Goal: Information Seeking & Learning: Check status

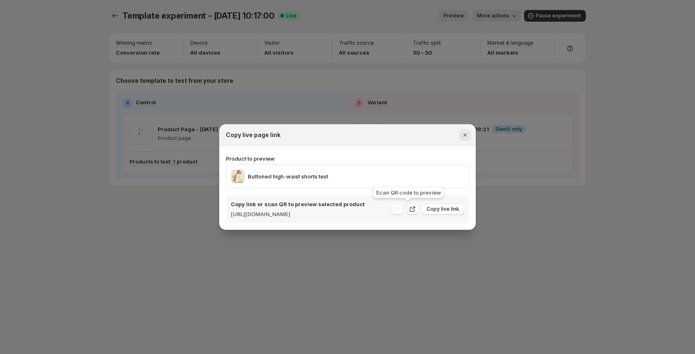
click at [466, 131] on icon "Close" at bounding box center [465, 135] width 8 height 8
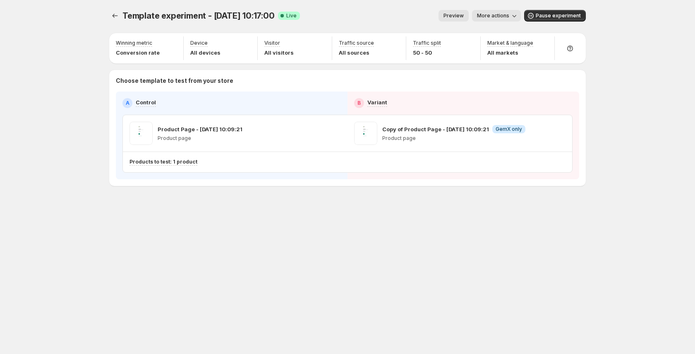
click at [498, 16] on span "More actions" at bounding box center [493, 15] width 32 height 7
click at [497, 31] on span "View analytic" at bounding box center [508, 33] width 35 height 7
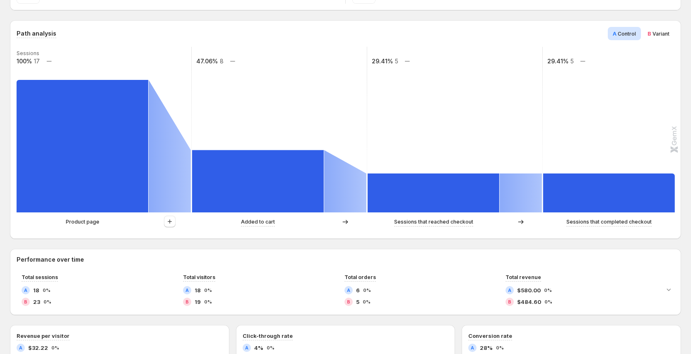
scroll to position [198, 0]
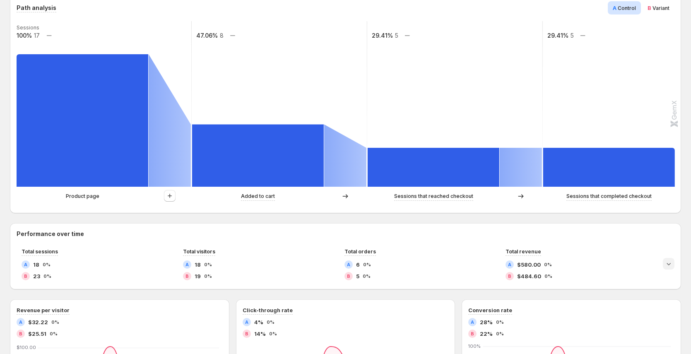
click at [672, 260] on icon "Expand chart" at bounding box center [668, 264] width 8 height 8
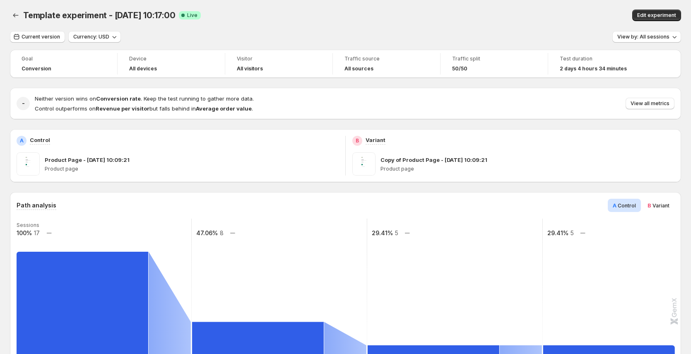
scroll to position [0, 0]
click at [41, 39] on span "Current version" at bounding box center [41, 37] width 38 height 7
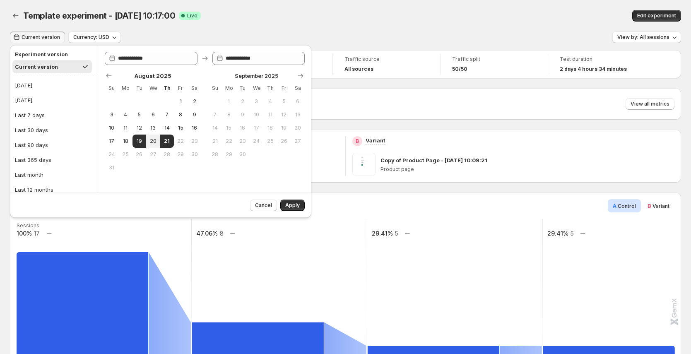
click at [61, 67] on button "Current version" at bounding box center [51, 66] width 79 height 13
click at [293, 204] on span "Apply" at bounding box center [292, 205] width 14 height 7
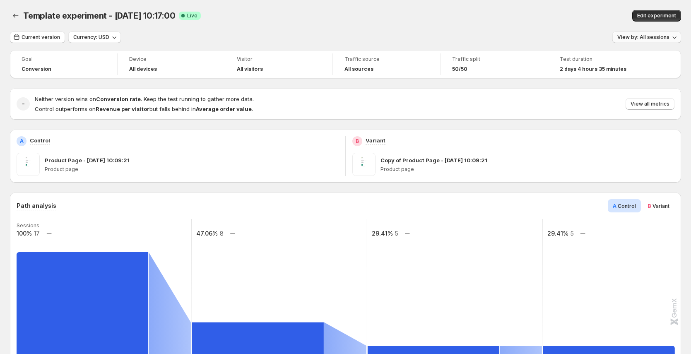
click at [673, 41] on button "View by: All sessions" at bounding box center [646, 37] width 69 height 12
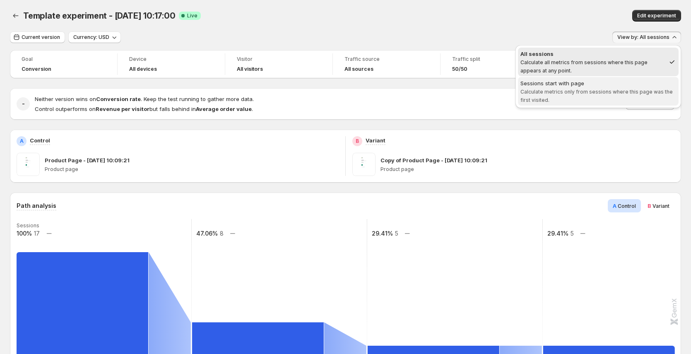
click at [601, 93] on span "Calculate metrics only from sessions where this page was the first visited." at bounding box center [596, 96] width 152 height 14
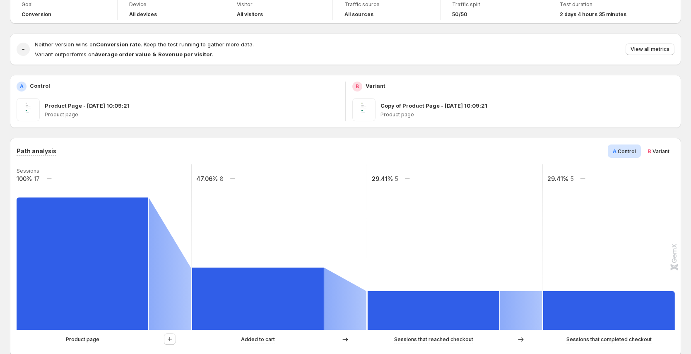
scroll to position [16, 0]
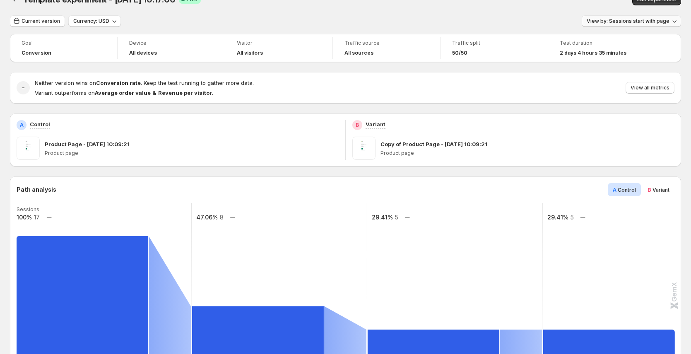
click at [651, 24] on span "View by: Sessions start with page" at bounding box center [627, 21] width 83 height 7
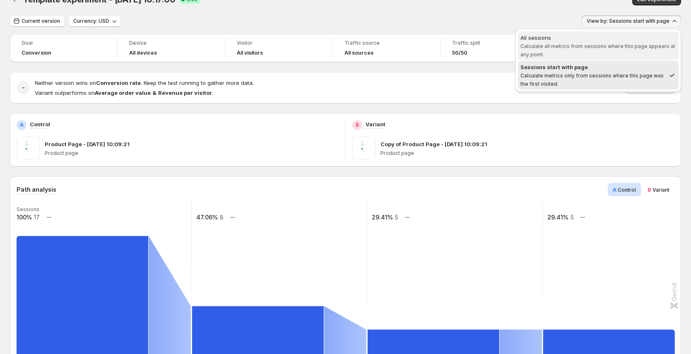
click at [606, 42] on span "All sessions Calculate all metrics from sessions where this page appears at any…" at bounding box center [598, 46] width 156 height 24
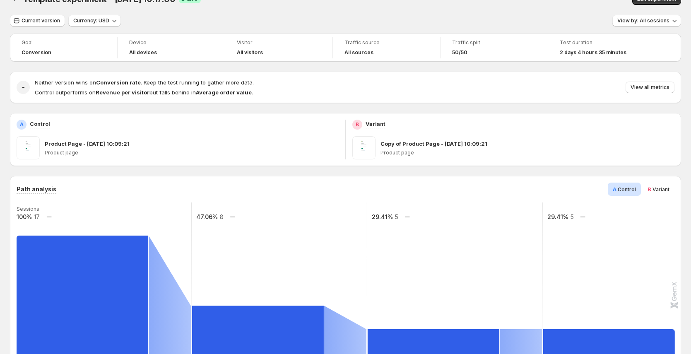
scroll to position [0, 0]
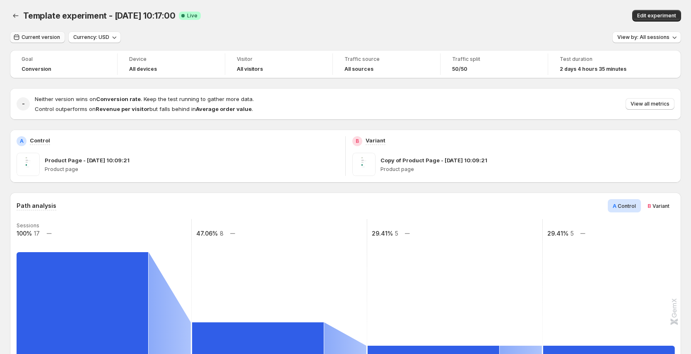
click at [42, 34] on span "Current version" at bounding box center [41, 37] width 38 height 7
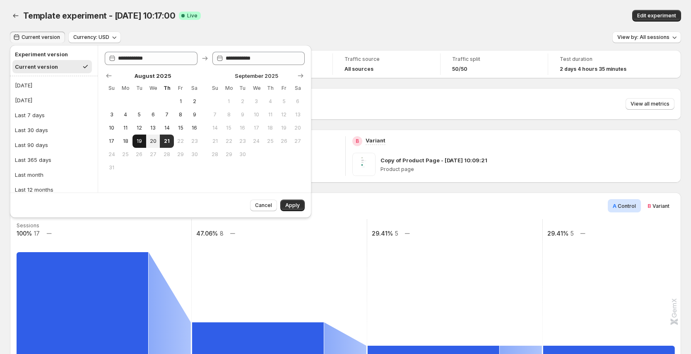
click at [138, 143] on span "19" at bounding box center [139, 141] width 7 height 7
click at [166, 141] on span "21" at bounding box center [166, 141] width 7 height 7
type input "**********"
click at [293, 204] on span "Apply" at bounding box center [292, 205] width 14 height 7
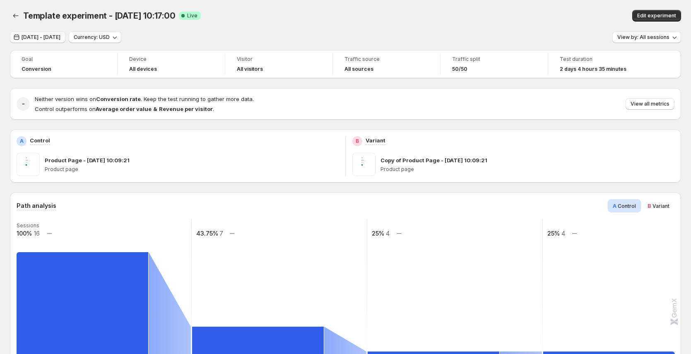
click at [34, 39] on span "[DATE] - [DATE]" at bounding box center [41, 37] width 39 height 7
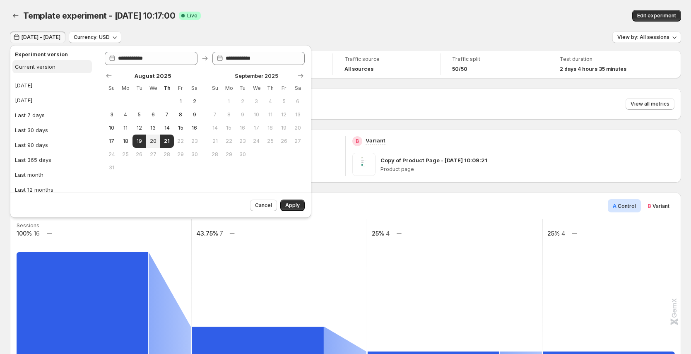
click at [36, 68] on div "Current version" at bounding box center [35, 66] width 41 height 8
click at [299, 207] on span "Apply" at bounding box center [292, 205] width 14 height 7
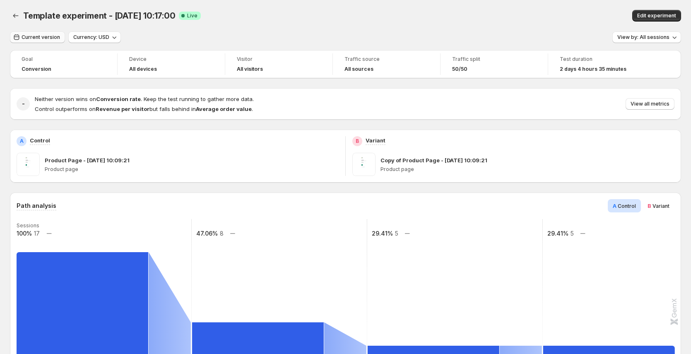
click at [36, 36] on span "Current version" at bounding box center [41, 37] width 38 height 7
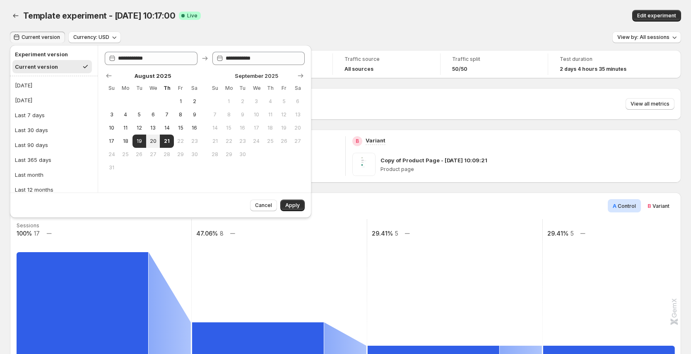
click at [219, 10] on div "Template experiment - [DATE] 10:17:00 Success Complete Live" at bounding box center [217, 16] width 388 height 12
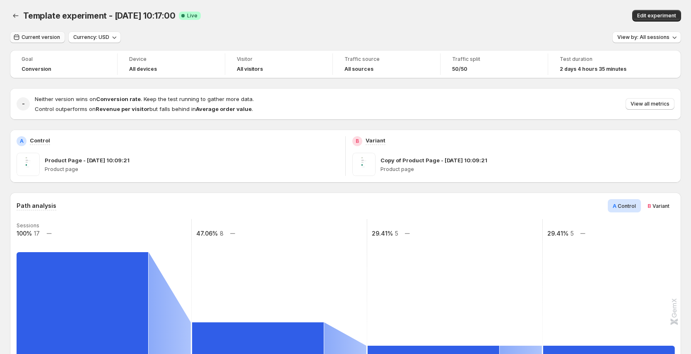
click at [51, 38] on span "Current version" at bounding box center [41, 37] width 38 height 7
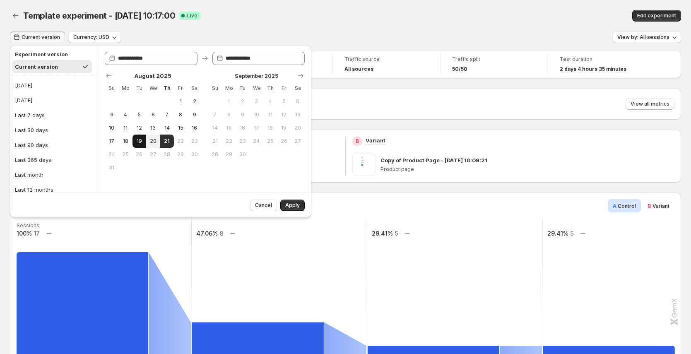
click at [139, 141] on span "19" at bounding box center [139, 141] width 7 height 7
click at [166, 142] on span "21" at bounding box center [166, 141] width 7 height 7
type input "**********"
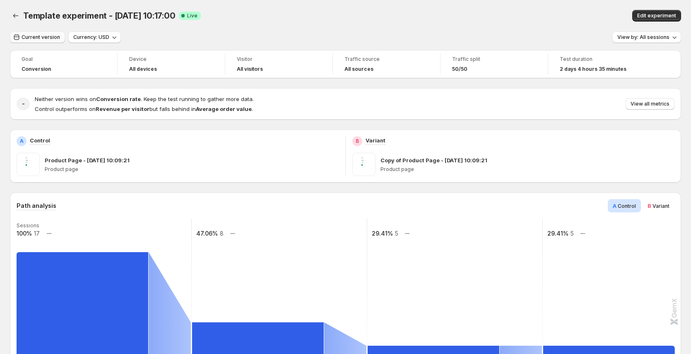
click at [45, 41] on button "Current version" at bounding box center [37, 37] width 55 height 12
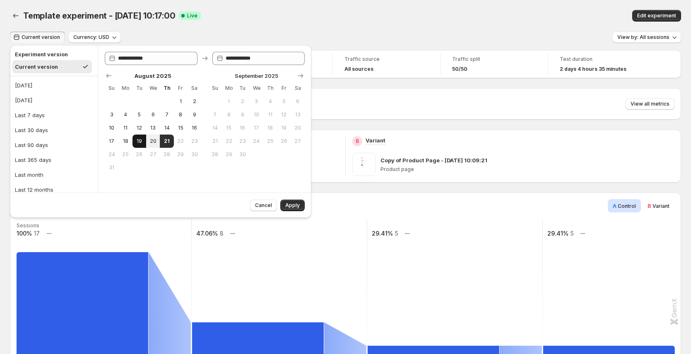
click at [137, 141] on span "19" at bounding box center [139, 141] width 7 height 7
click at [168, 143] on span "21" at bounding box center [166, 141] width 7 height 7
type input "**********"
click at [293, 204] on span "Apply" at bounding box center [292, 205] width 14 height 7
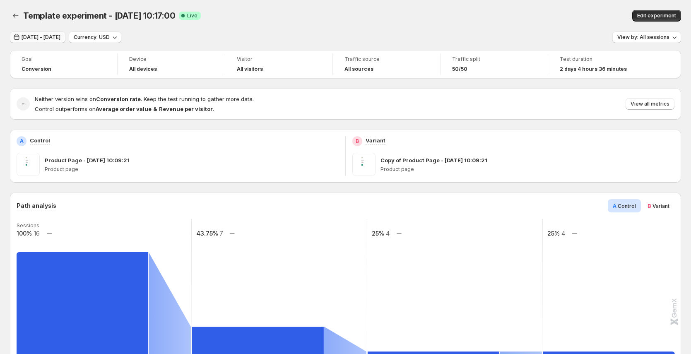
click at [60, 37] on span "[DATE] - [DATE]" at bounding box center [41, 37] width 39 height 7
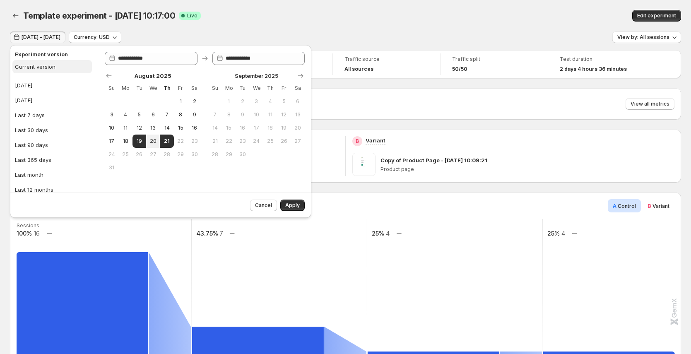
click at [60, 68] on button "Current version" at bounding box center [51, 66] width 79 height 13
click at [299, 206] on button "Apply" at bounding box center [292, 205] width 24 height 12
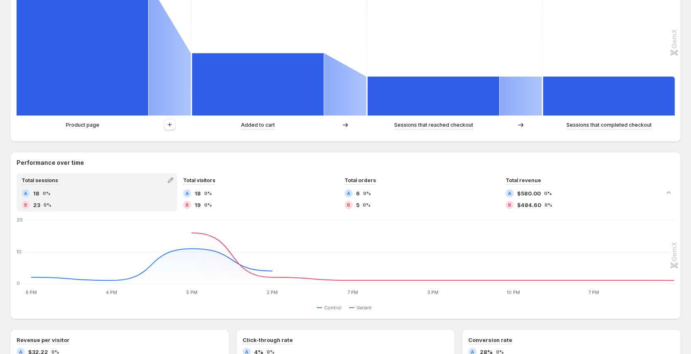
scroll to position [252, 0]
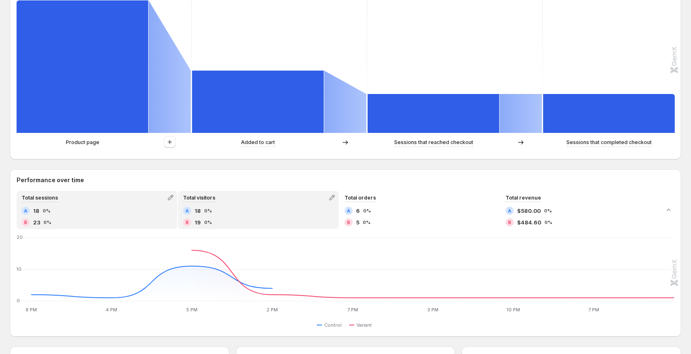
click at [240, 225] on div "B 19 0%" at bounding box center [258, 222] width 151 height 8
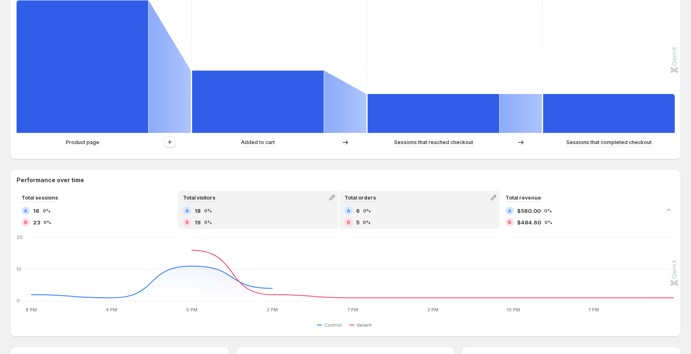
click at [396, 223] on div "B 5 0%" at bounding box center [419, 222] width 151 height 8
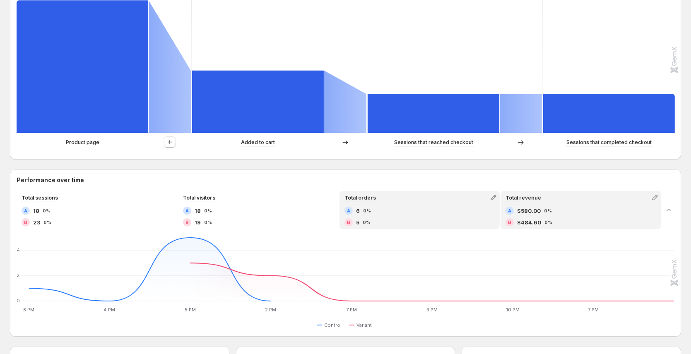
click at [541, 221] on span "$484.60" at bounding box center [529, 222] width 24 height 8
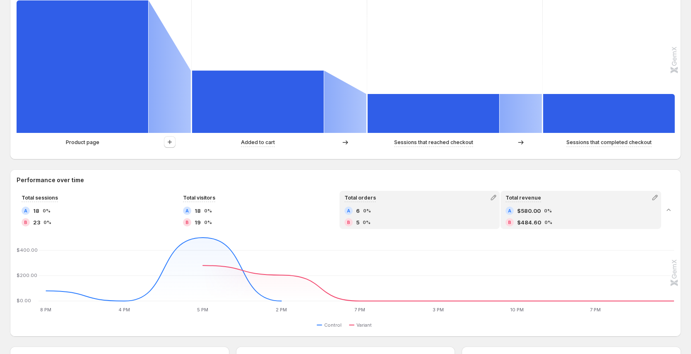
click at [412, 215] on div "A 6 0% B 5 0%" at bounding box center [419, 217] width 151 height 20
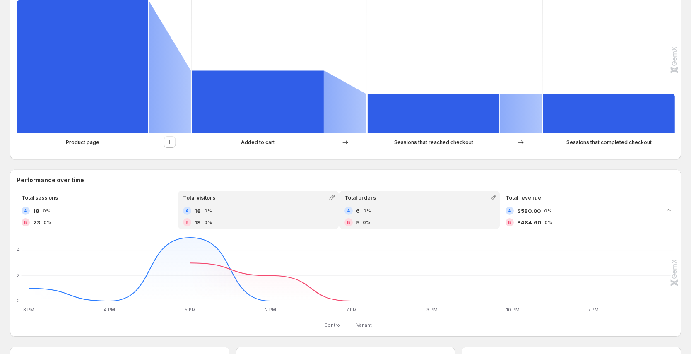
click at [250, 214] on div "A 18 0%" at bounding box center [258, 211] width 151 height 8
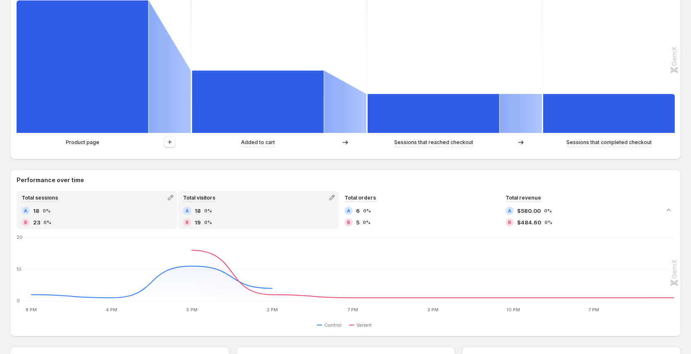
click at [97, 217] on div "A 18 0% B 23 0%" at bounding box center [97, 217] width 151 height 20
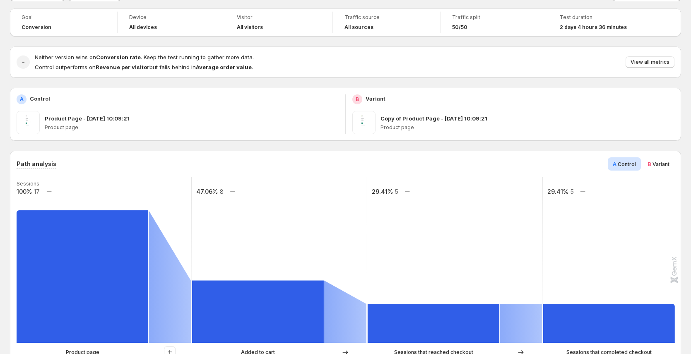
scroll to position [0, 0]
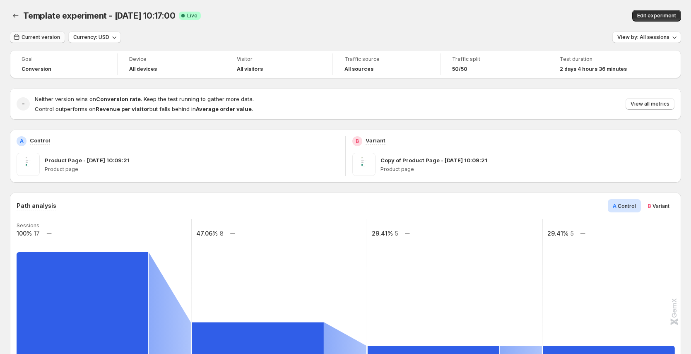
click at [44, 38] on span "Current version" at bounding box center [41, 37] width 38 height 7
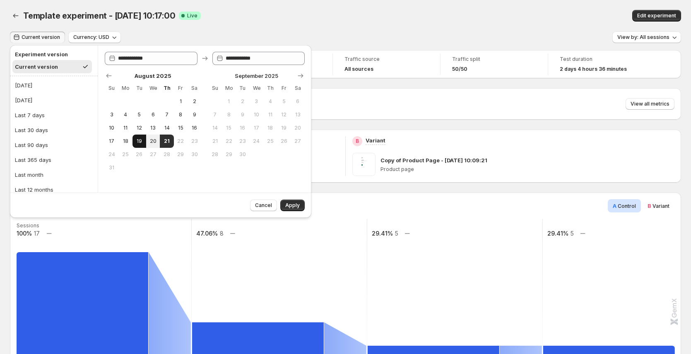
click at [142, 140] on button "19" at bounding box center [139, 141] width 14 height 13
click at [166, 138] on span "21" at bounding box center [166, 141] width 7 height 7
type input "**********"
click at [297, 205] on span "Apply" at bounding box center [292, 205] width 14 height 7
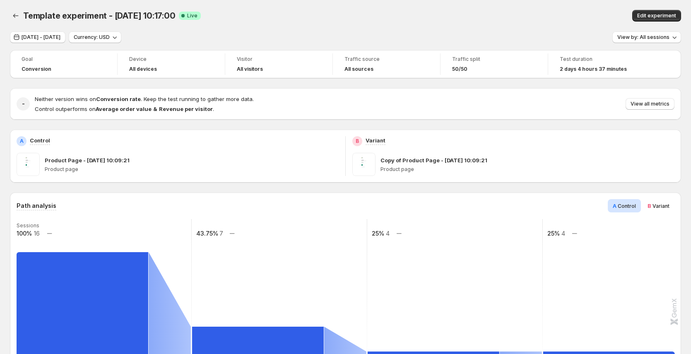
click at [60, 36] on span "[DATE] - [DATE]" at bounding box center [41, 37] width 39 height 7
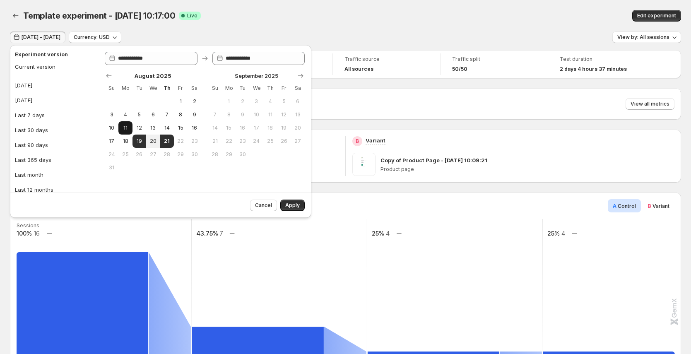
click at [126, 129] on span "11" at bounding box center [125, 128] width 7 height 7
type input "**********"
click at [161, 141] on button "21" at bounding box center [167, 141] width 14 height 13
type input "**********"
click at [295, 204] on span "Apply" at bounding box center [292, 205] width 14 height 7
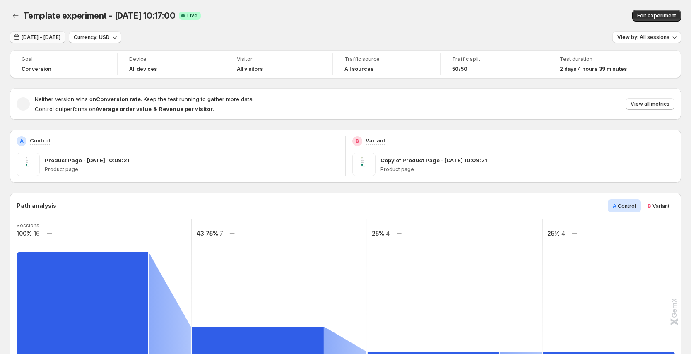
click at [60, 40] on span "[DATE] - [DATE]" at bounding box center [41, 37] width 39 height 7
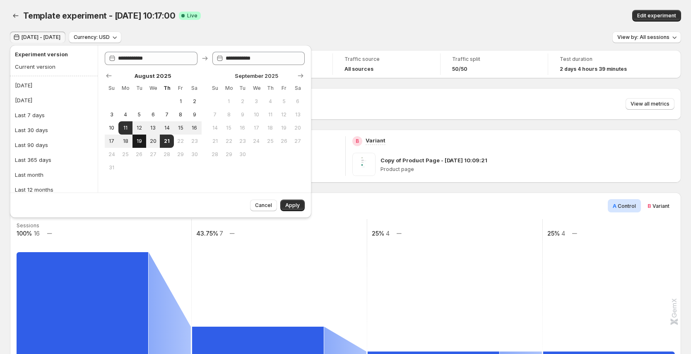
click at [142, 139] on span "19" at bounding box center [139, 141] width 7 height 7
type input "**********"
click at [167, 140] on span "21" at bounding box center [166, 141] width 7 height 7
type input "**********"
click at [294, 205] on span "Apply" at bounding box center [292, 205] width 14 height 7
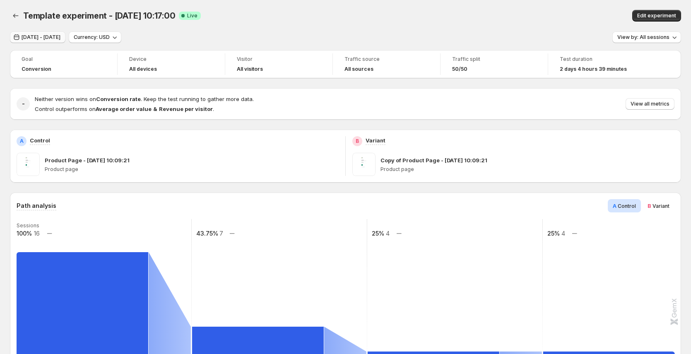
click at [60, 39] on span "[DATE] - [DATE]" at bounding box center [41, 37] width 39 height 7
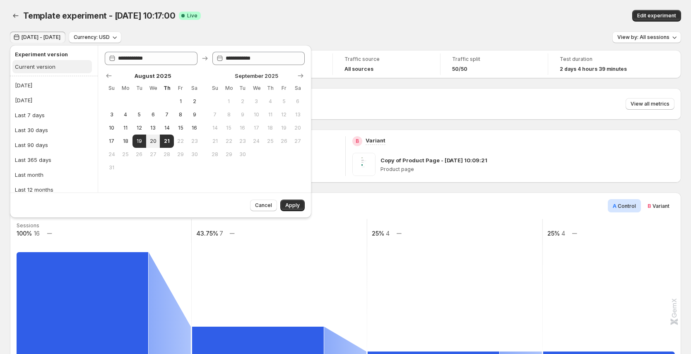
click at [48, 65] on div "Current version" at bounding box center [35, 66] width 41 height 8
click at [293, 201] on button "Apply" at bounding box center [292, 205] width 24 height 12
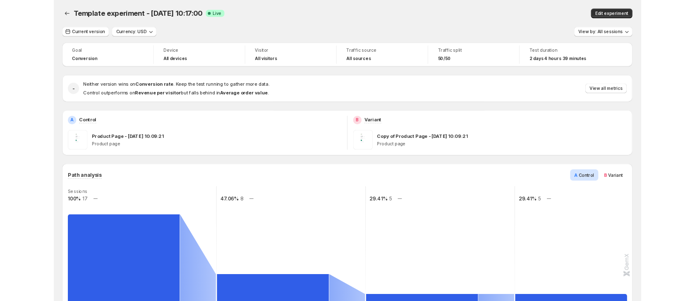
scroll to position [283, 0]
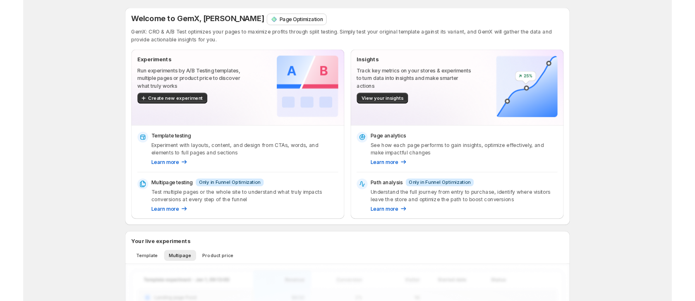
scroll to position [221, 0]
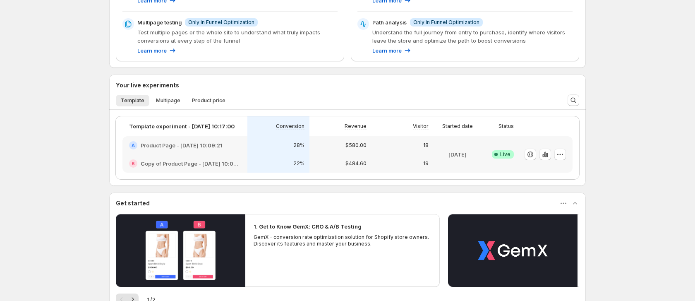
scroll to position [181, 0]
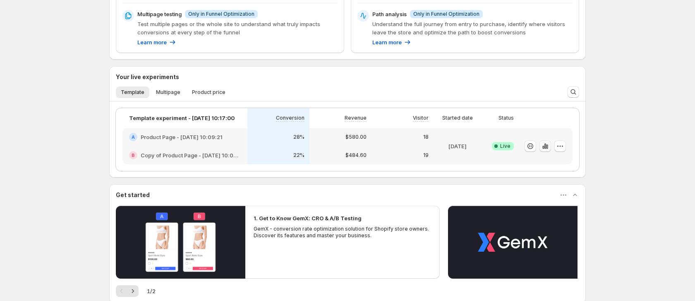
click at [545, 147] on icon "button" at bounding box center [546, 145] width 2 height 5
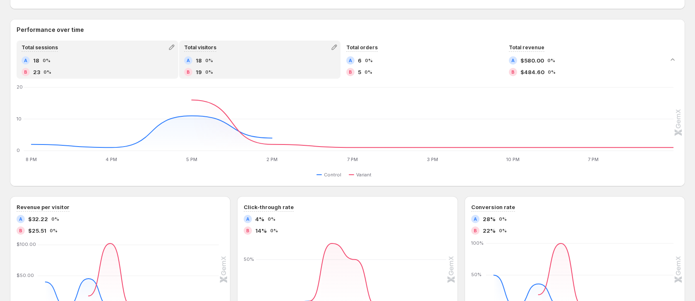
scroll to position [404, 0]
click at [333, 48] on icon "button" at bounding box center [334, 45] width 8 height 8
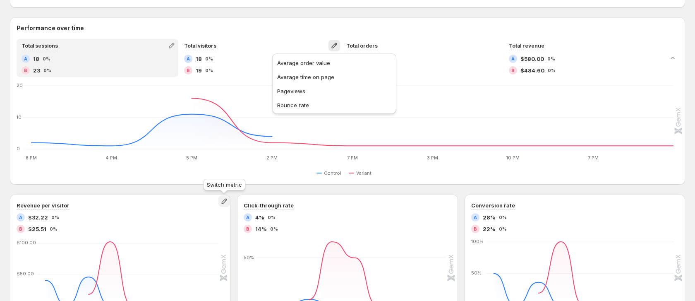
click at [223, 203] on icon "button" at bounding box center [223, 201] width 5 height 5
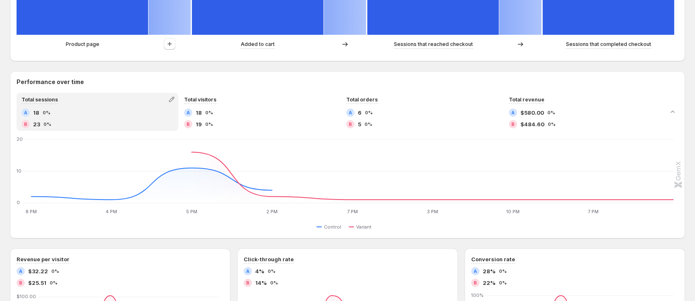
scroll to position [320, 0]
